Goal: Navigation & Orientation: Find specific page/section

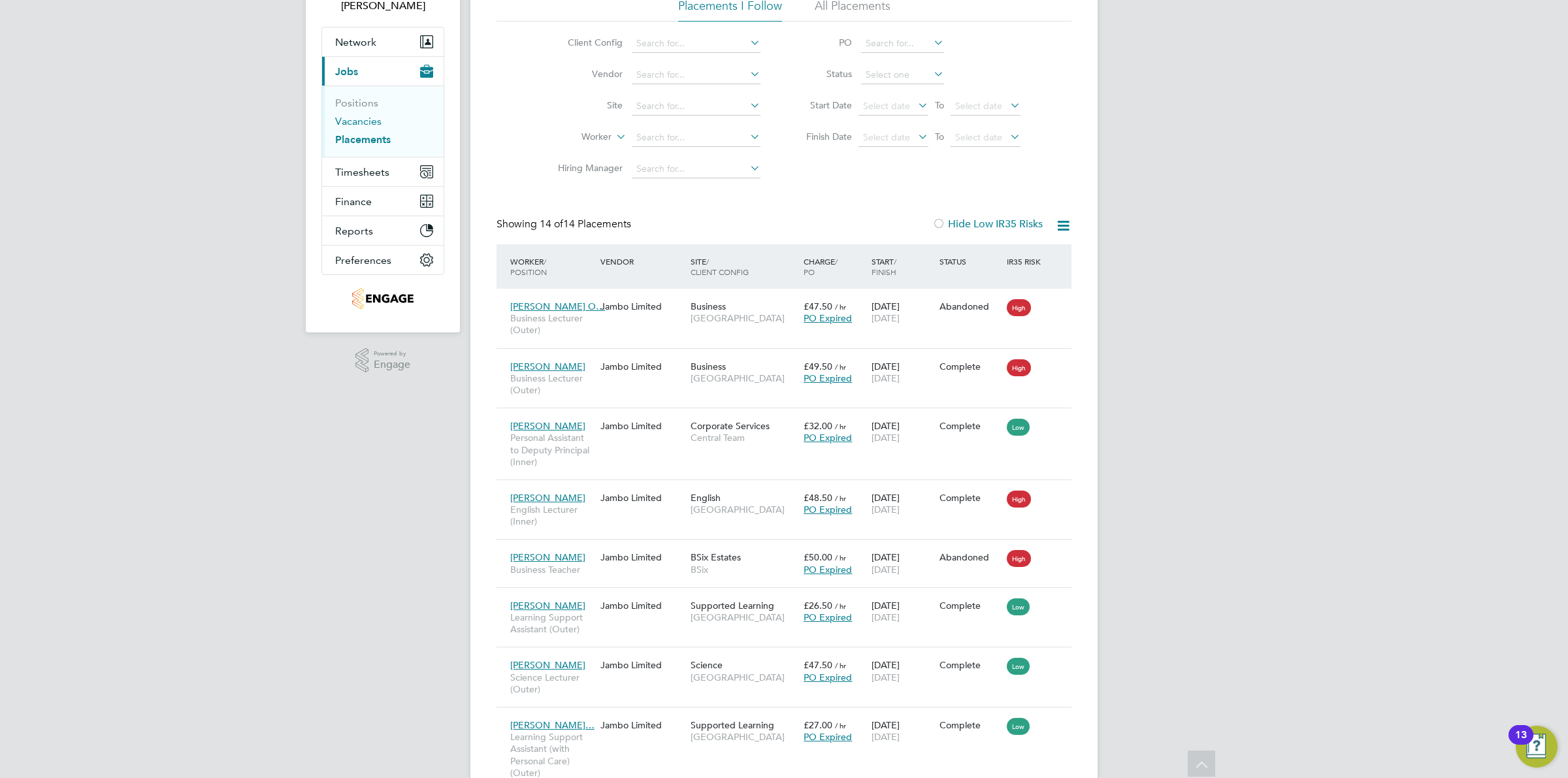
click at [358, 121] on link "Vacancies" at bounding box center [358, 120] width 46 height 12
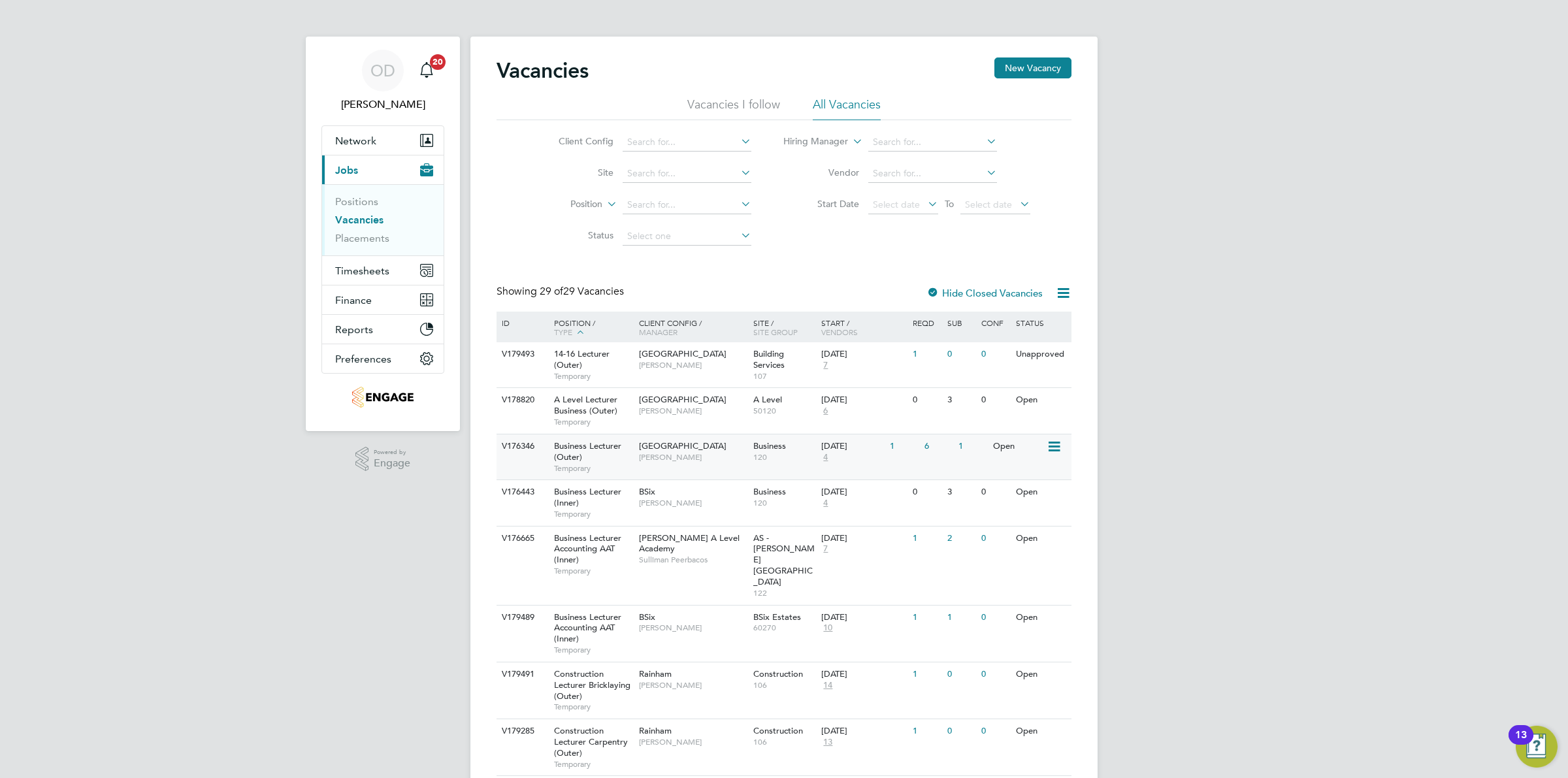
click at [899, 445] on div "1" at bounding box center [903, 447] width 34 height 24
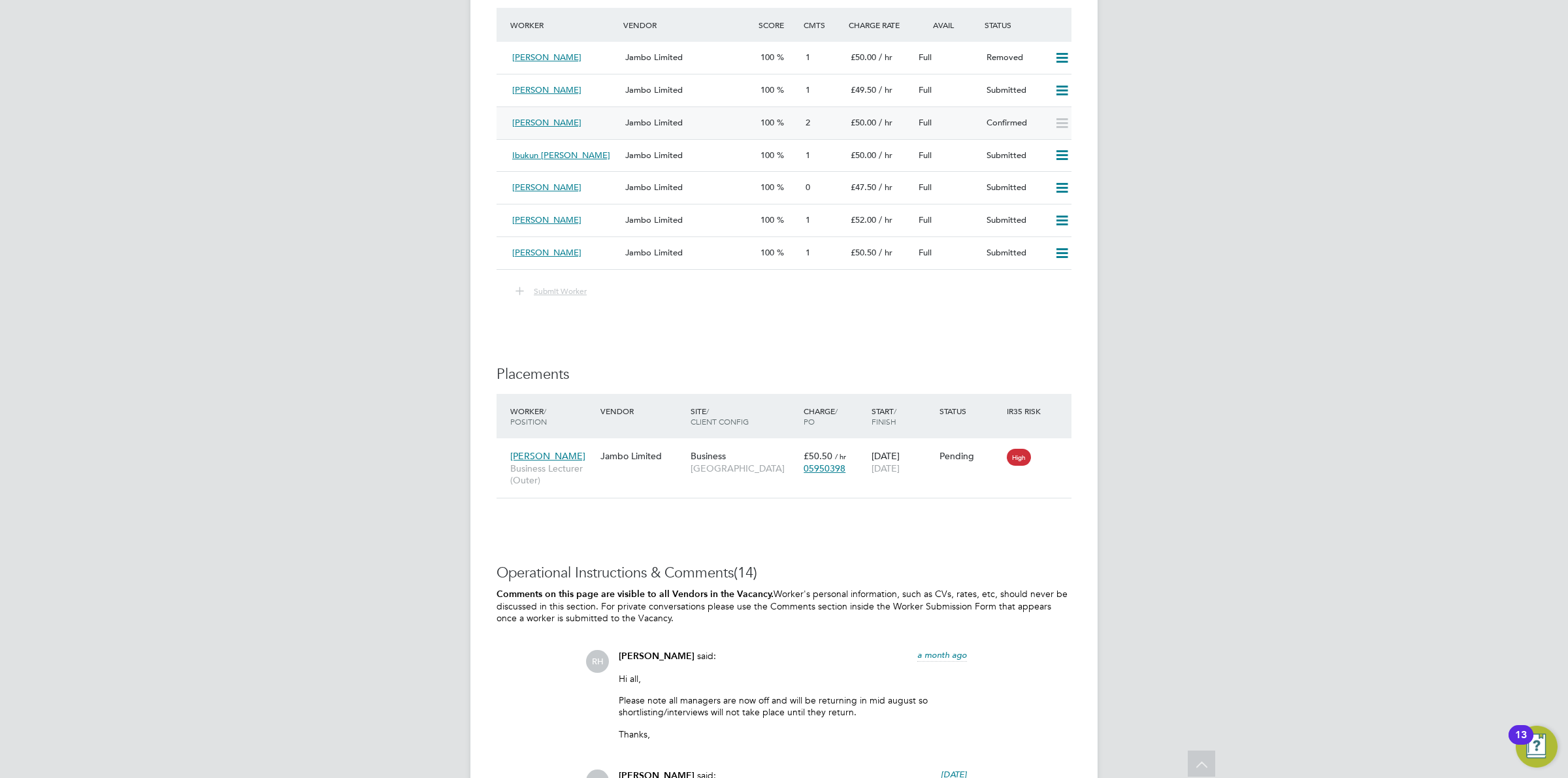
click at [740, 126] on div "Jambo Limited" at bounding box center [687, 123] width 135 height 22
